Goal: Navigation & Orientation: Understand site structure

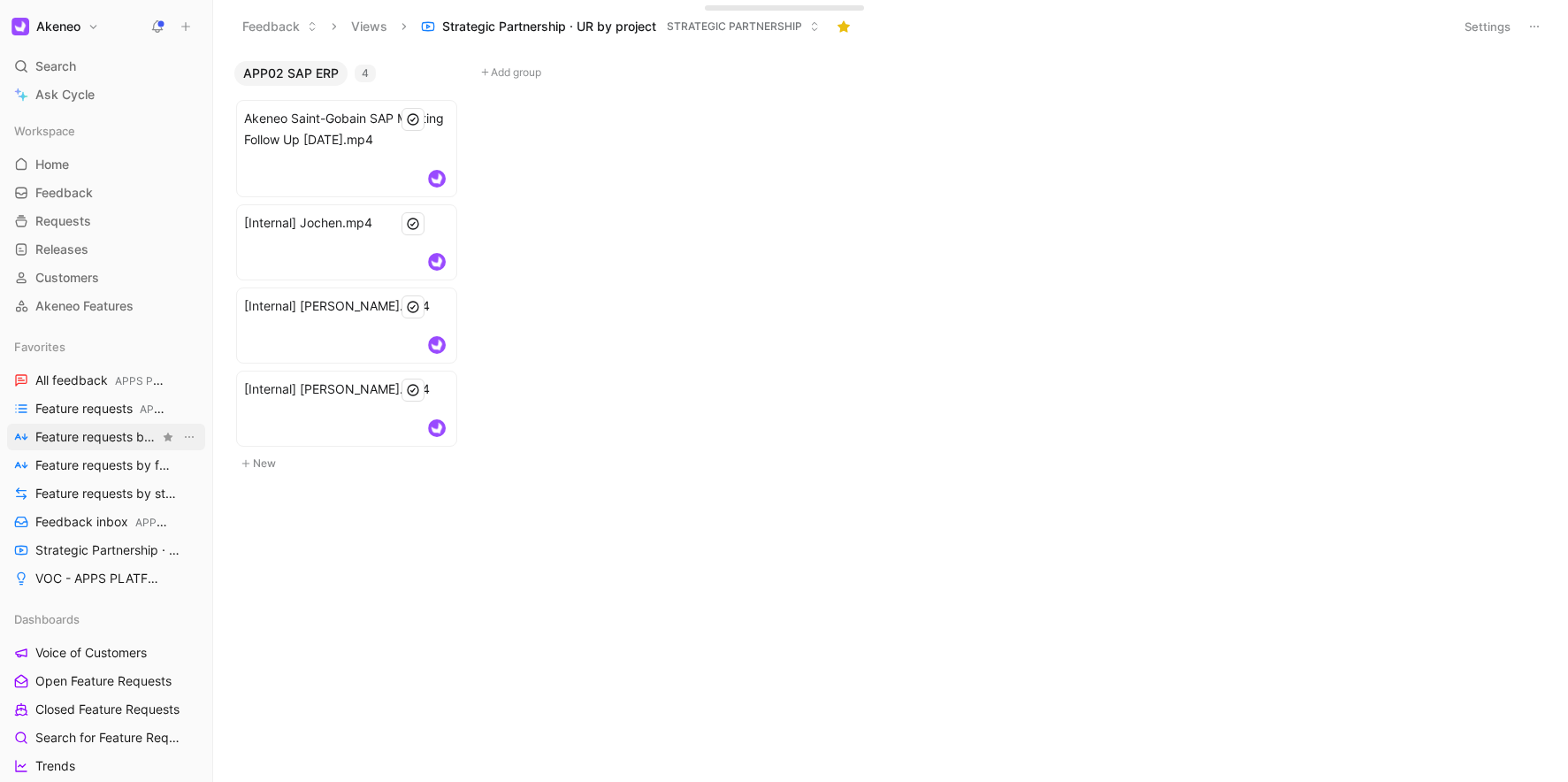
click at [95, 442] on span "Feature requests by feature STRATEGIC APPS" at bounding box center [97, 437] width 124 height 19
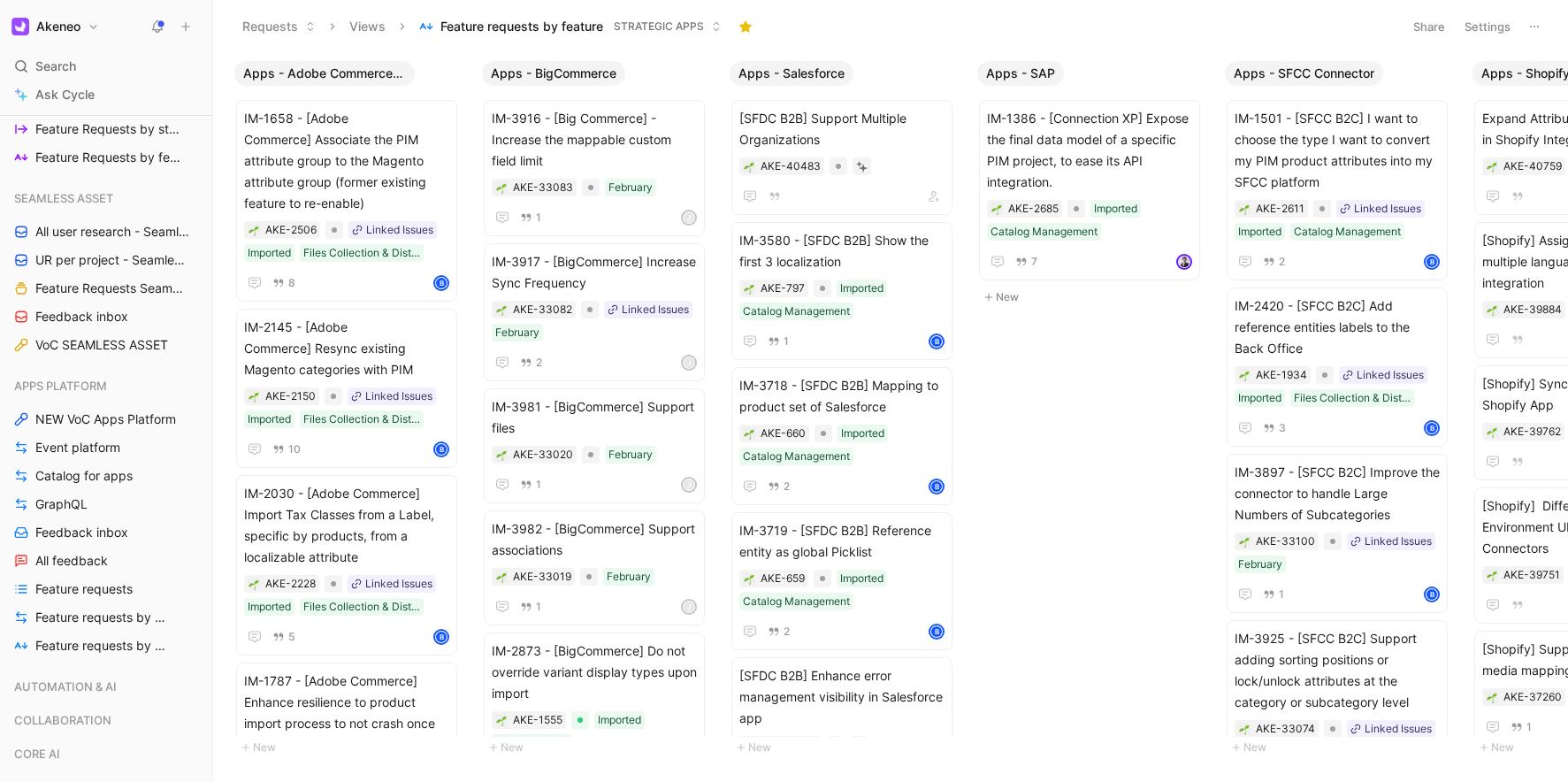
scroll to position [1107, 0]
click at [91, 456] on link "Event platform" at bounding box center [105, 449] width 198 height 27
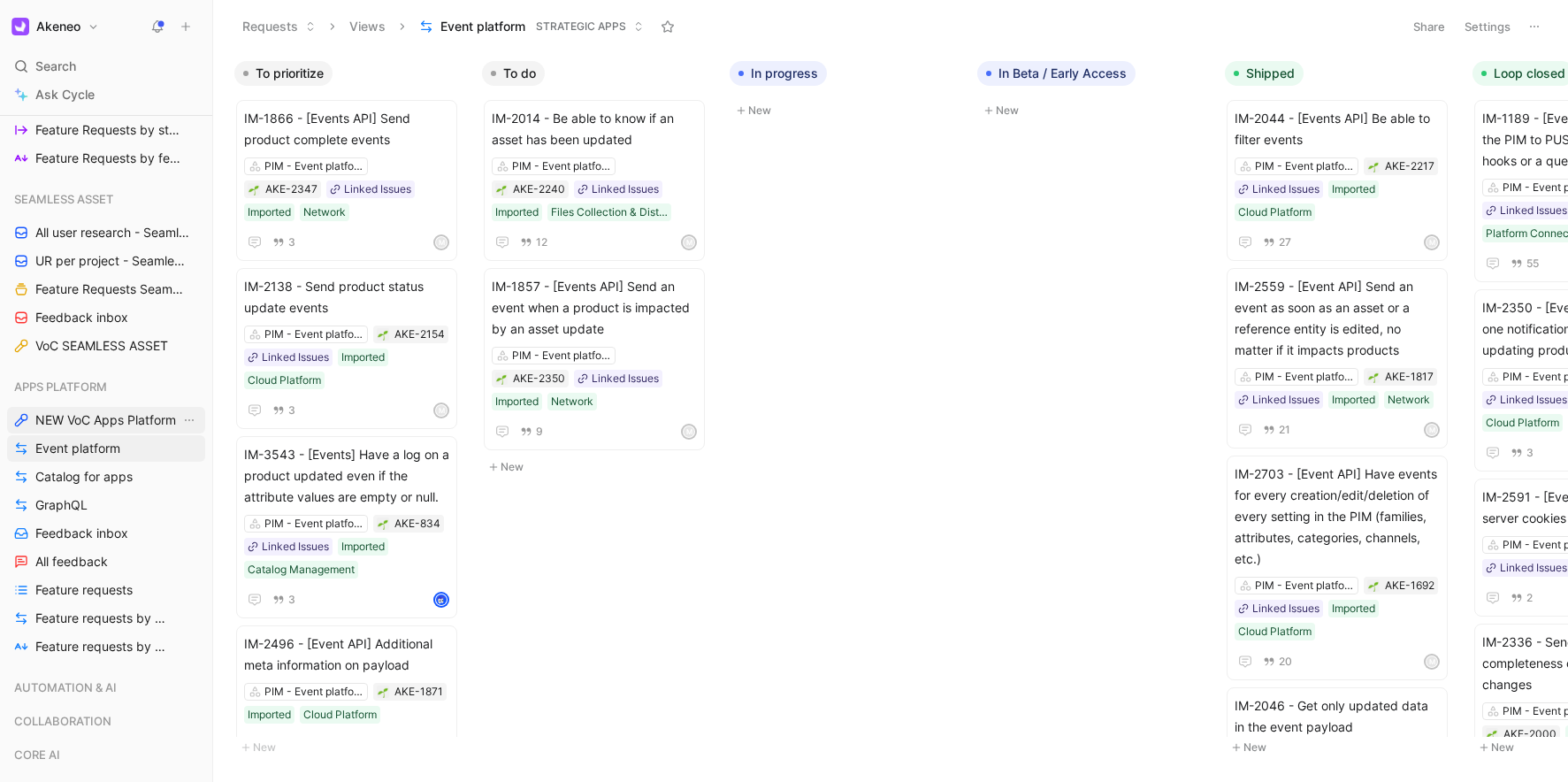
click at [67, 421] on span "NEW VoC Apps Platform" at bounding box center [105, 420] width 141 height 18
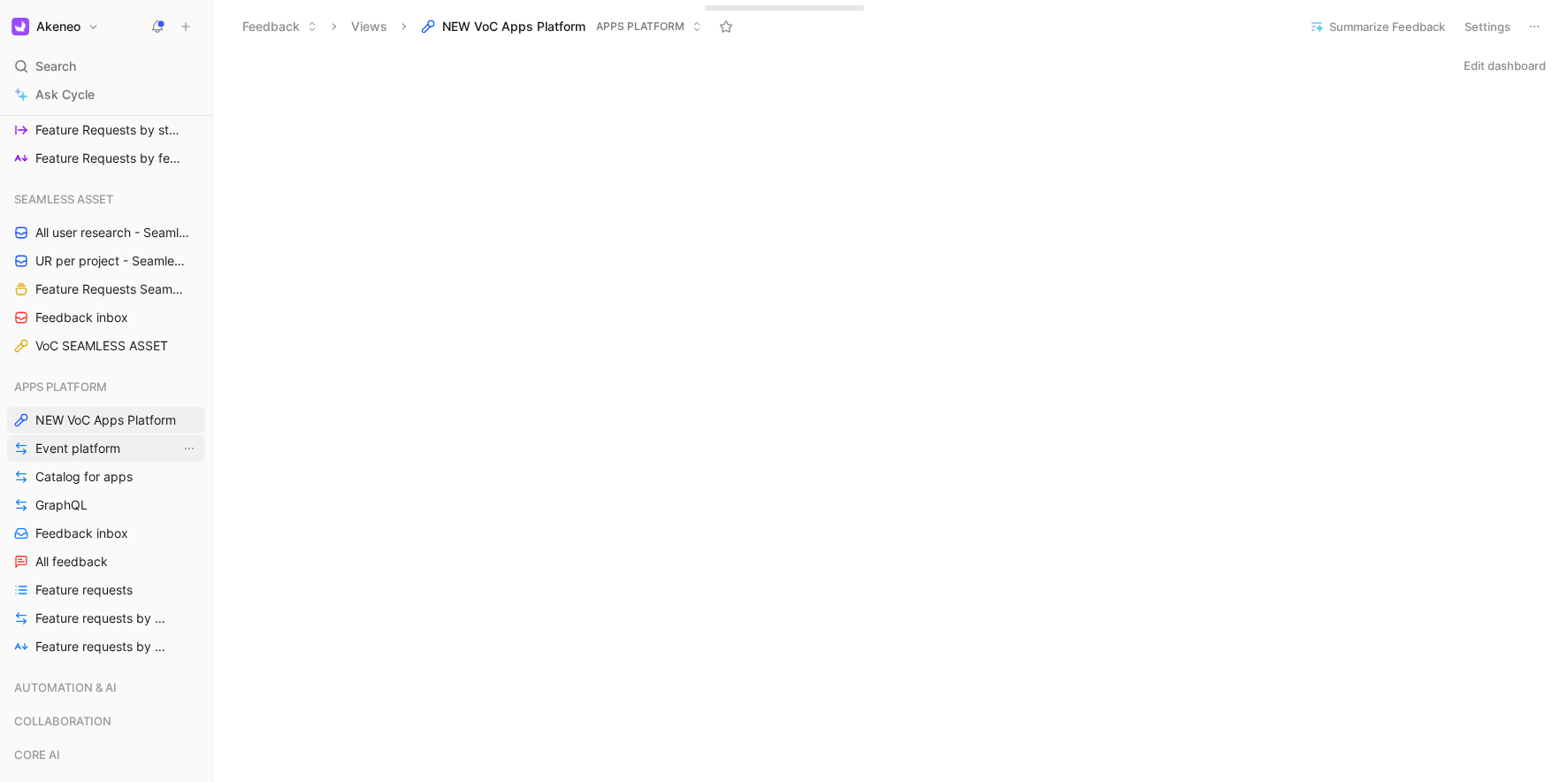
click at [107, 452] on span "Event platform" at bounding box center [78, 449] width 85 height 18
